Goal: Transaction & Acquisition: Purchase product/service

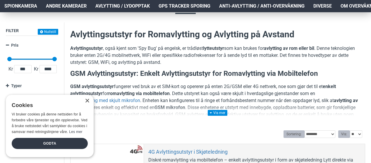
scroll to position [58, 0]
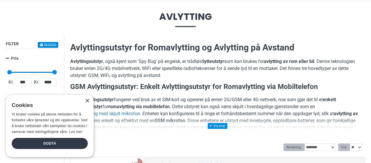
click at [89, 99] on div "× Cookies Vi bruker cookies på denne nettsiden for å forbedre våre tjenester og…" at bounding box center [50, 126] width 88 height 63
click at [87, 100] on div "×" at bounding box center [87, 101] width 4 height 4
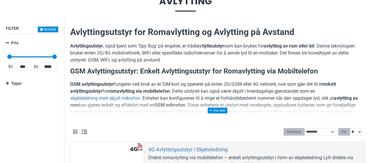
scroll to position [88, 0]
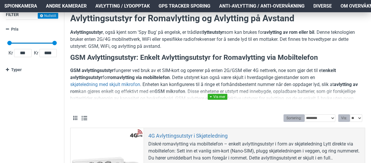
click at [213, 97] on link at bounding box center [218, 97] width 20 height 6
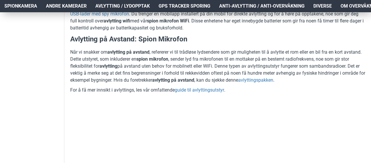
scroll to position [146, 0]
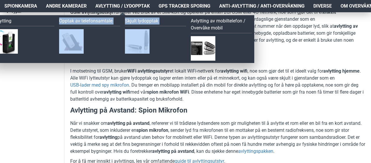
drag, startPoint x: 30, startPoint y: 39, endPoint x: 159, endPoint y: 43, distance: 129.3
click at [159, 43] on div "Avlytting Opptak av telefonsamtale Skjult lydopptak Avlytting av mobiltelefon /…" at bounding box center [122, 39] width 263 height 48
click at [130, 39] on img at bounding box center [137, 41] width 25 height 25
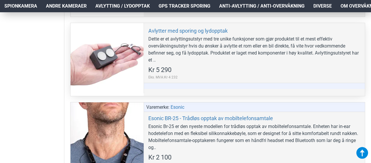
scroll to position [263, 0]
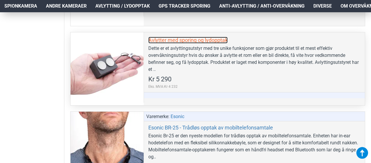
click at [194, 42] on link "Avlytter med sporing og lydopptak" at bounding box center [187, 40] width 79 height 7
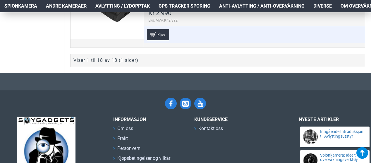
scroll to position [1754, 0]
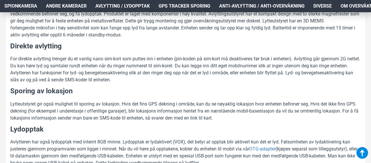
scroll to position [322, 0]
